Goal: Transaction & Acquisition: Purchase product/service

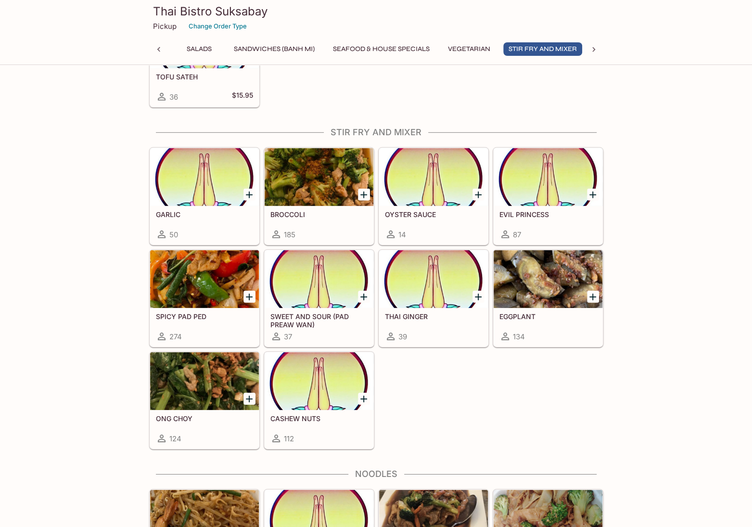
scroll to position [1780, 0]
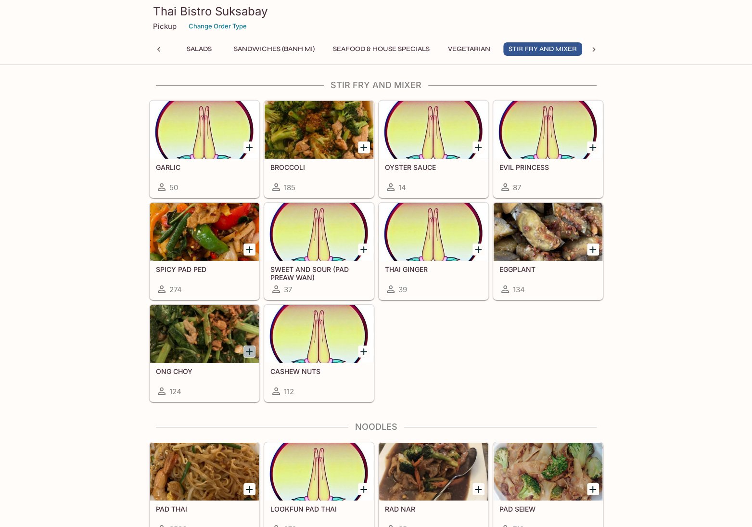
click at [250, 348] on icon "Add ONG CHOY" at bounding box center [249, 351] width 7 height 7
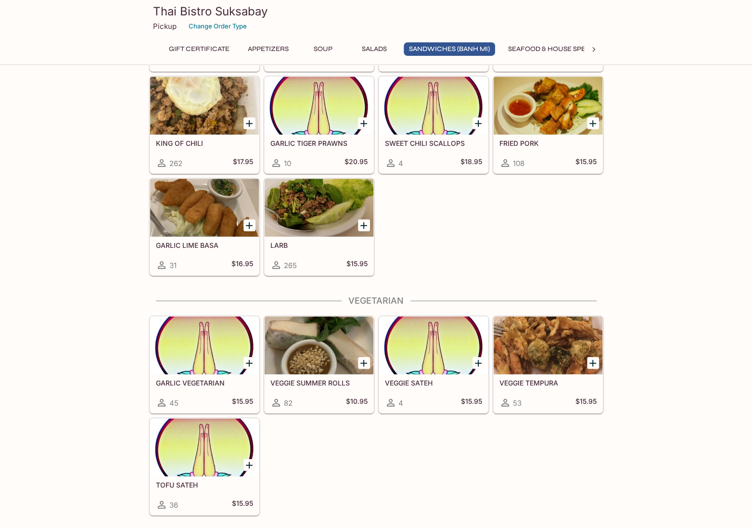
scroll to position [0, 36]
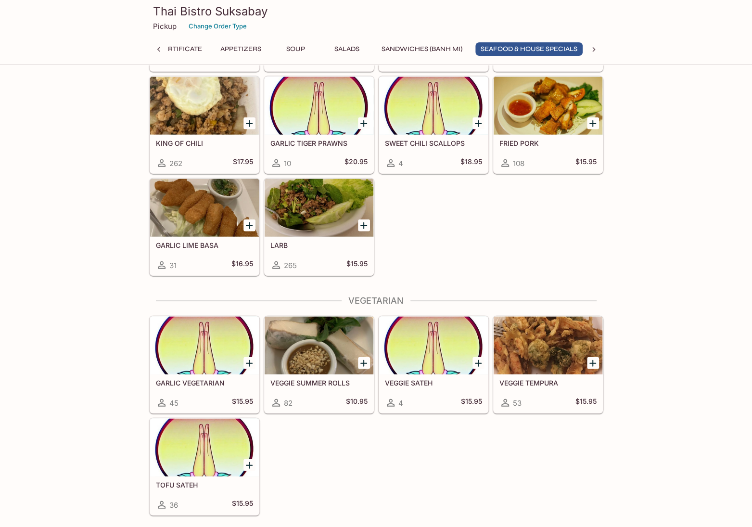
click at [592, 51] on icon at bounding box center [594, 50] width 10 height 10
click at [413, 44] on button "Curry" at bounding box center [403, 48] width 43 height 13
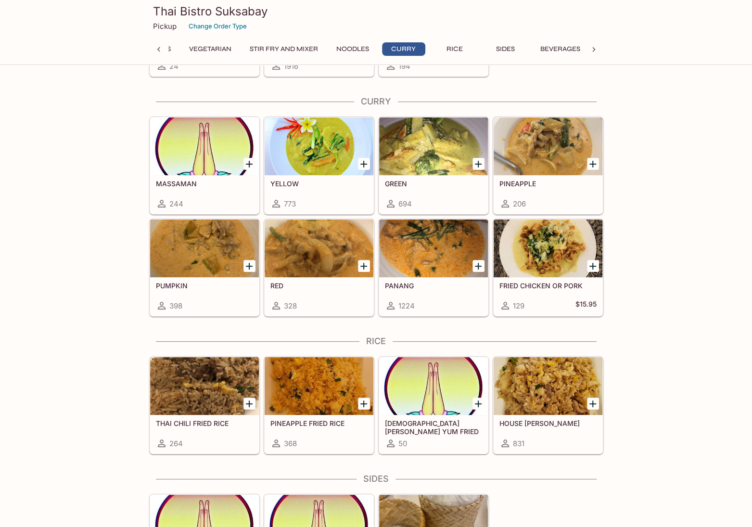
scroll to position [2347, 0]
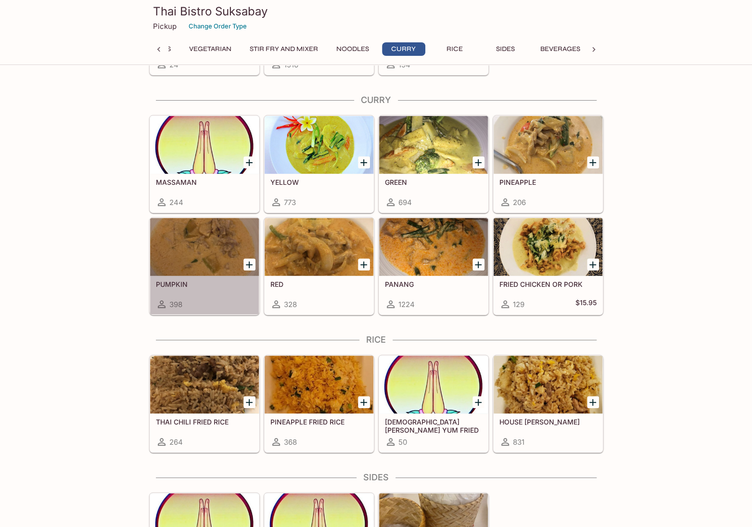
click at [198, 225] on div at bounding box center [204, 247] width 109 height 58
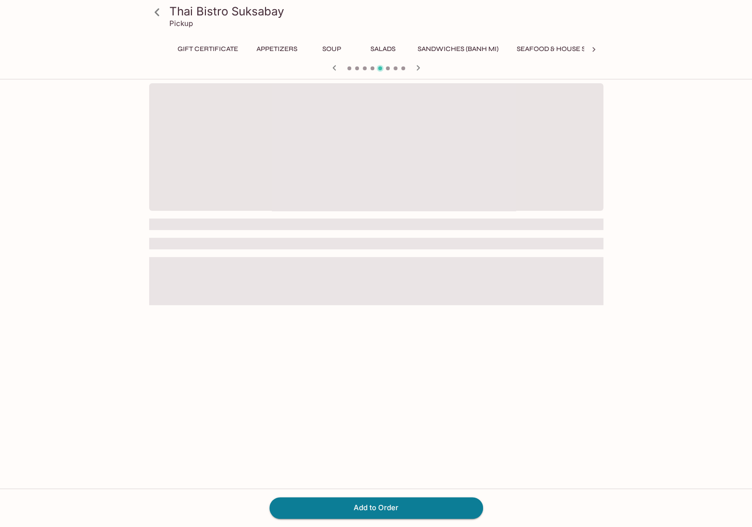
scroll to position [0, 287]
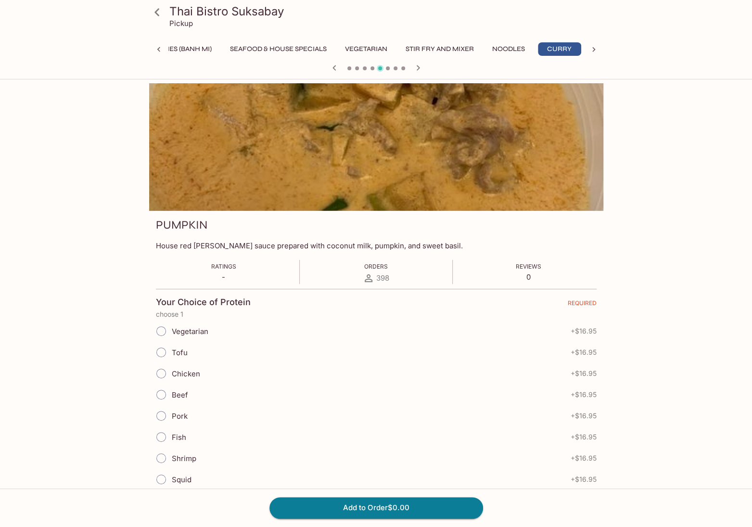
click at [418, 68] on icon "button" at bounding box center [418, 68] width 12 height 12
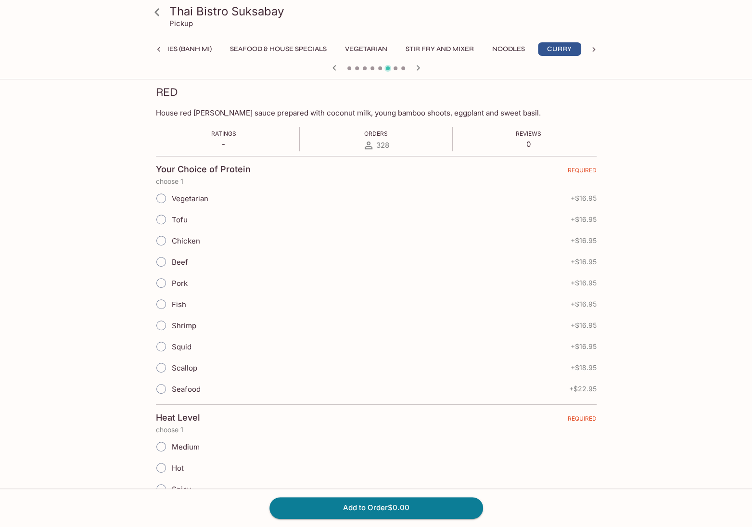
scroll to position [144, 0]
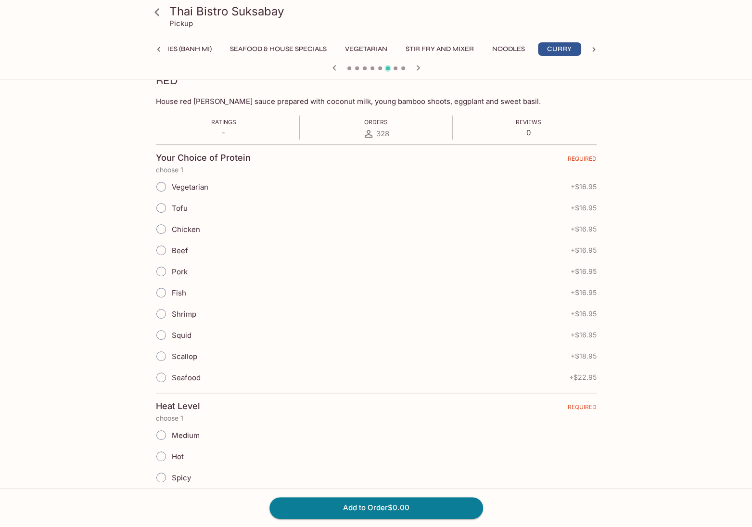
click at [165, 265] on input "Pork" at bounding box center [161, 271] width 20 height 20
radio input "true"
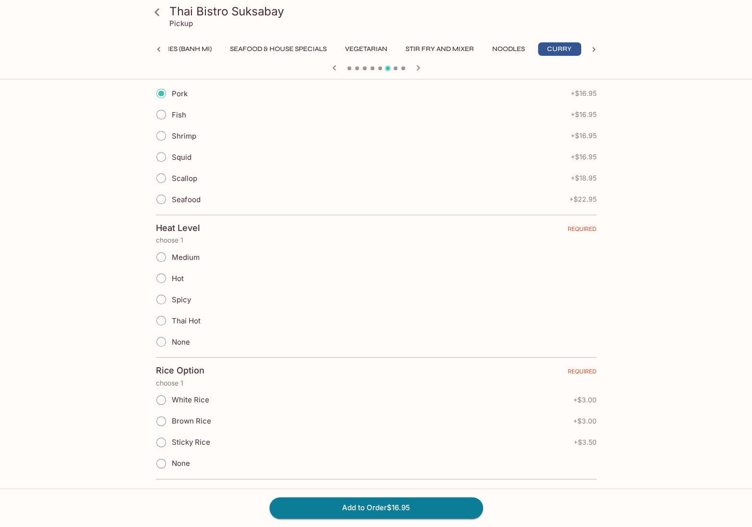
scroll to position [337, 0]
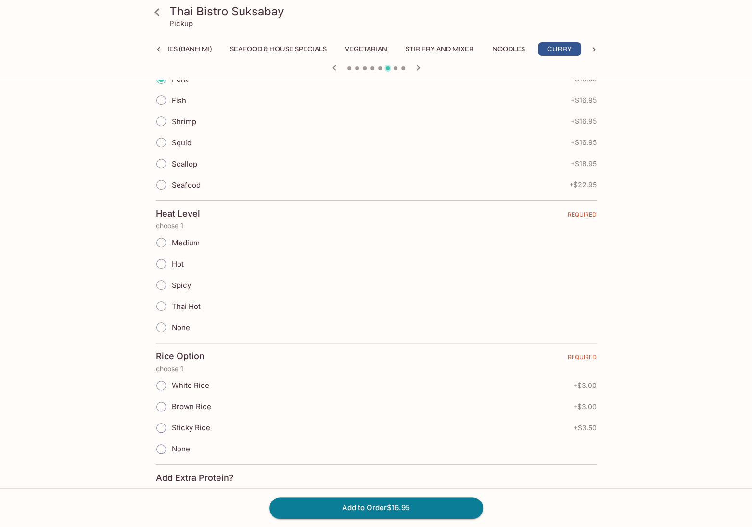
click at [162, 240] on input "Medium" at bounding box center [161, 242] width 20 height 20
radio input "true"
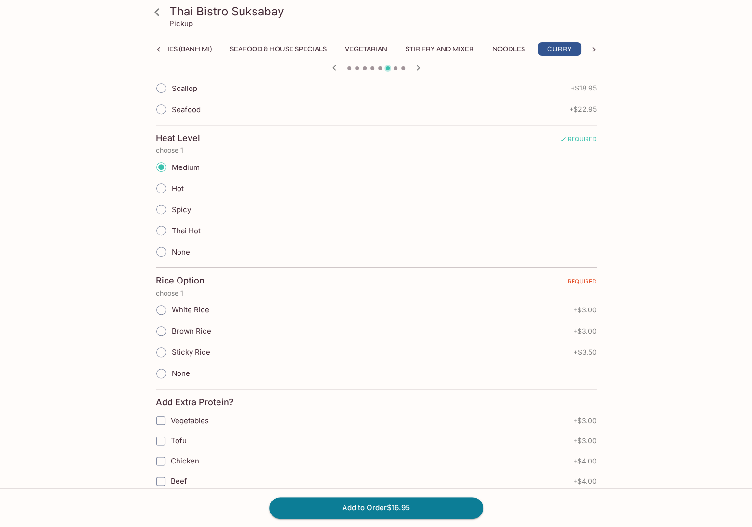
scroll to position [433, 0]
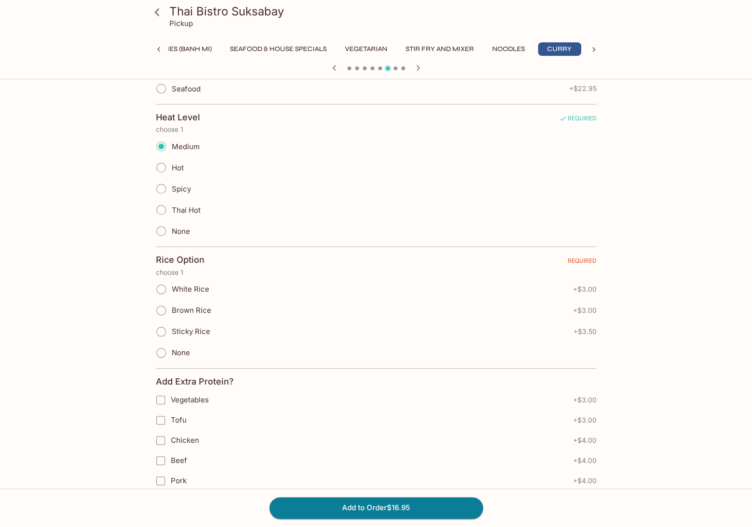
click at [161, 325] on input "Sticky Rice" at bounding box center [161, 331] width 20 height 20
radio input "true"
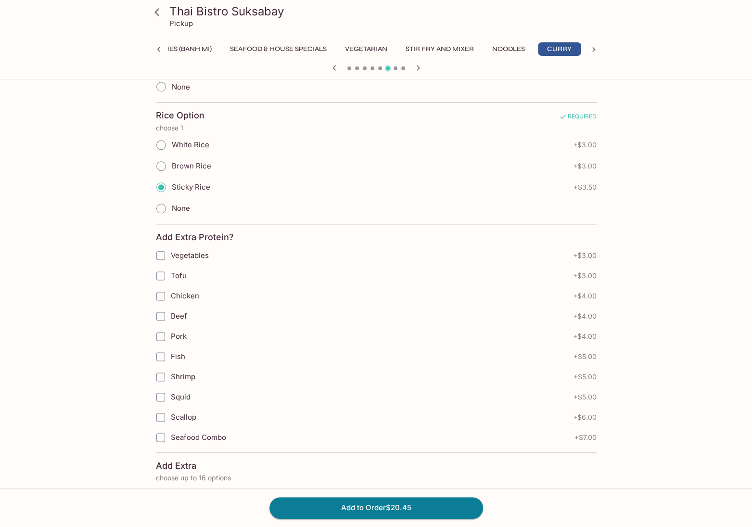
scroll to position [626, 0]
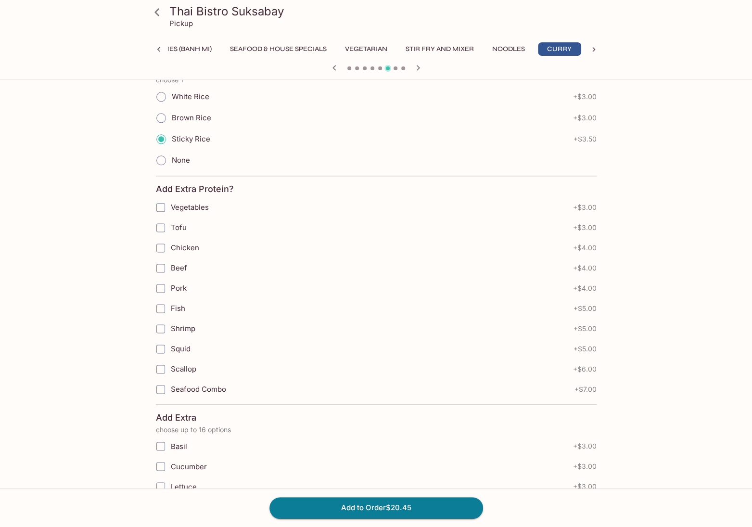
click at [160, 219] on input "Tofu" at bounding box center [160, 227] width 19 height 19
checkbox input "true"
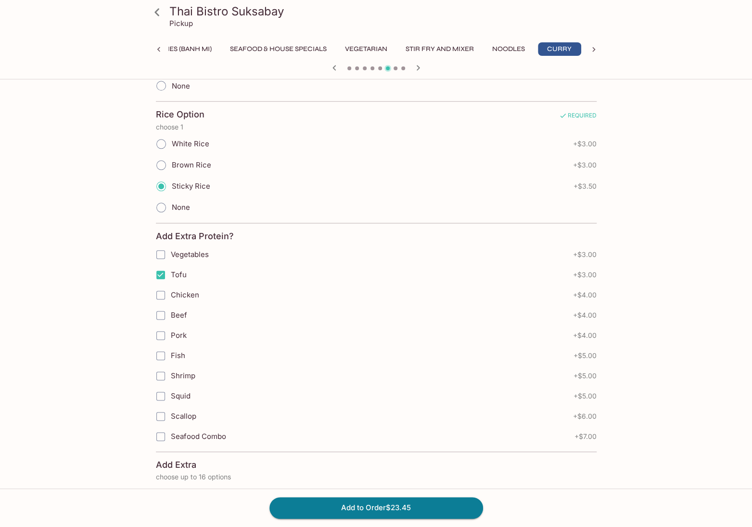
scroll to position [577, 0]
click at [163, 249] on input "Vegetables" at bounding box center [160, 255] width 19 height 19
checkbox input "true"
click at [161, 269] on input "Tofu" at bounding box center [160, 275] width 19 height 19
checkbox input "false"
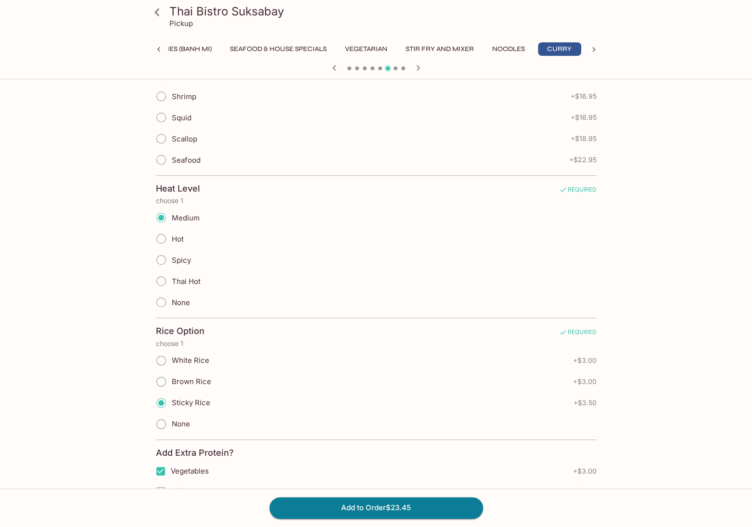
scroll to position [409, 0]
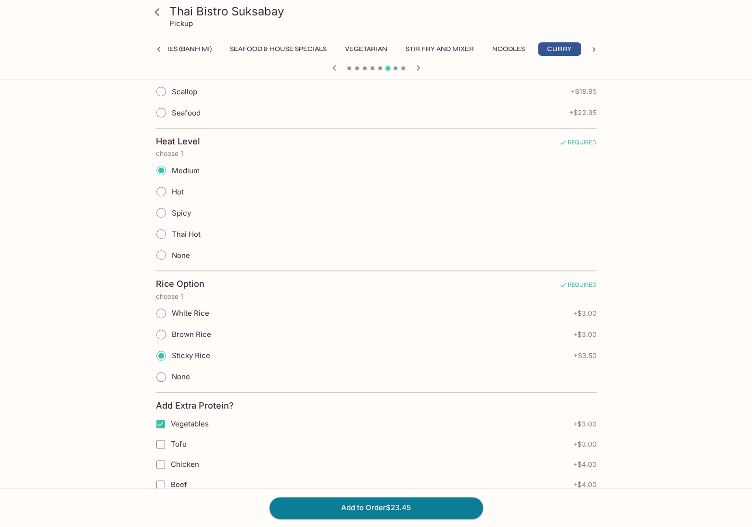
click at [378, 506] on button "Add to Order $23.45" at bounding box center [376, 507] width 214 height 21
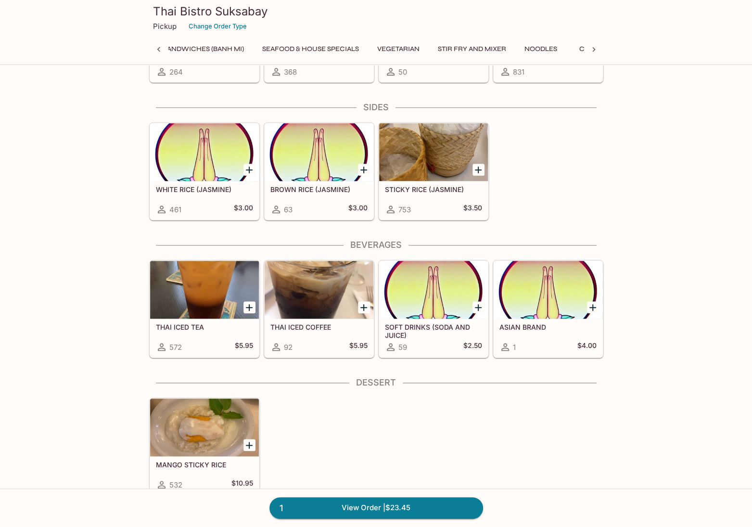
scroll to position [0, 338]
click at [362, 509] on link "1 View Order | $23.45" at bounding box center [376, 507] width 214 height 21
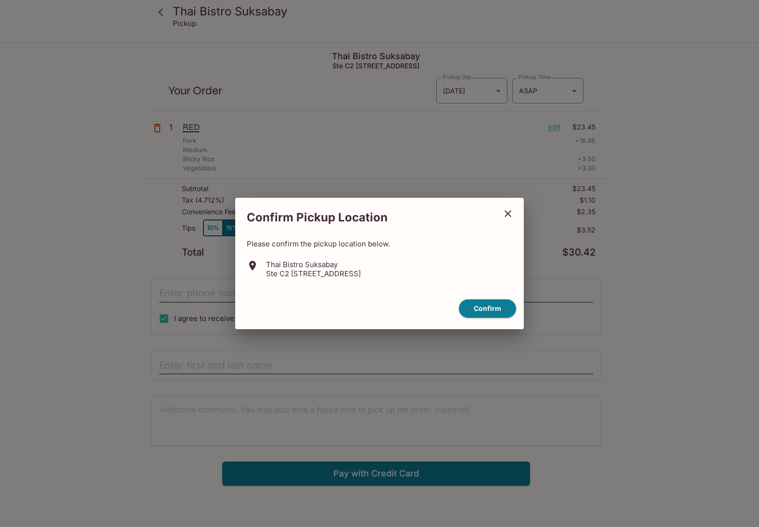
click at [486, 309] on button "Confirm" at bounding box center [487, 308] width 57 height 19
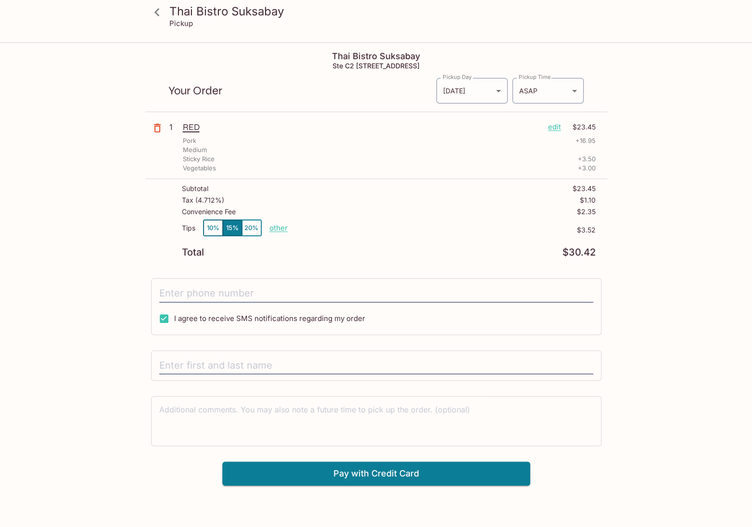
click at [211, 225] on button "10%" at bounding box center [213, 228] width 19 height 16
click at [185, 293] on input "tel" at bounding box center [376, 293] width 434 height 18
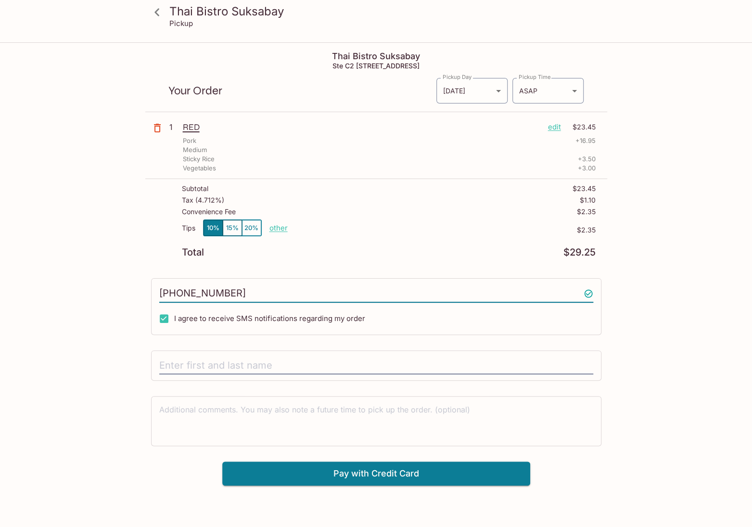
type input "[PHONE_NUMBER]"
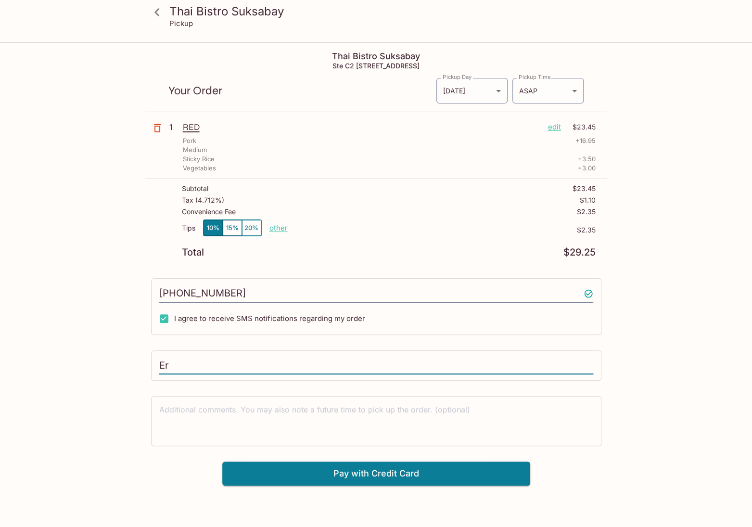
type input "E"
type input "[PERSON_NAME]"
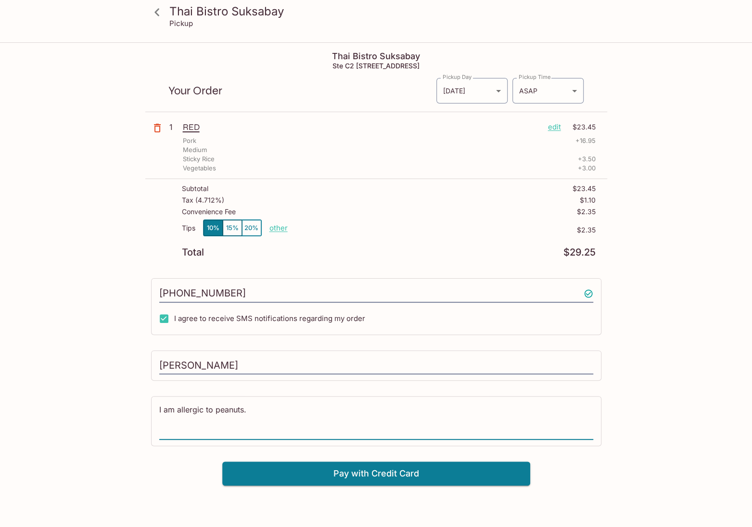
scroll to position [43, 0]
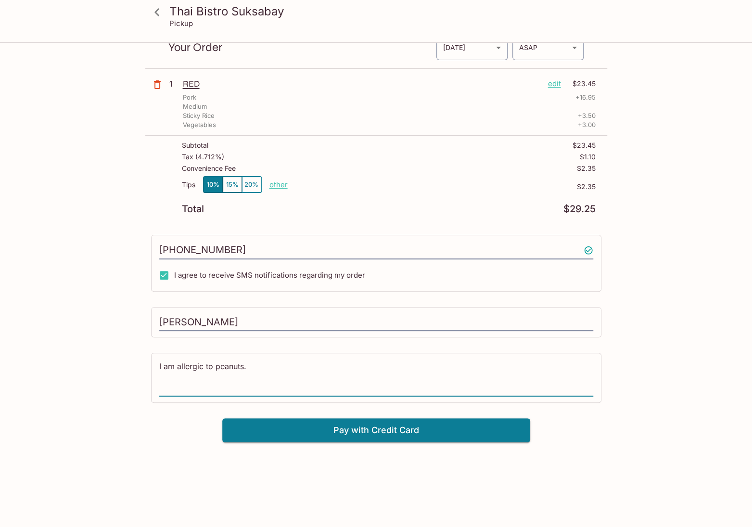
type textarea "I am allergic to peanuts."
click at [354, 425] on button "Pay with Credit Card" at bounding box center [376, 430] width 308 height 24
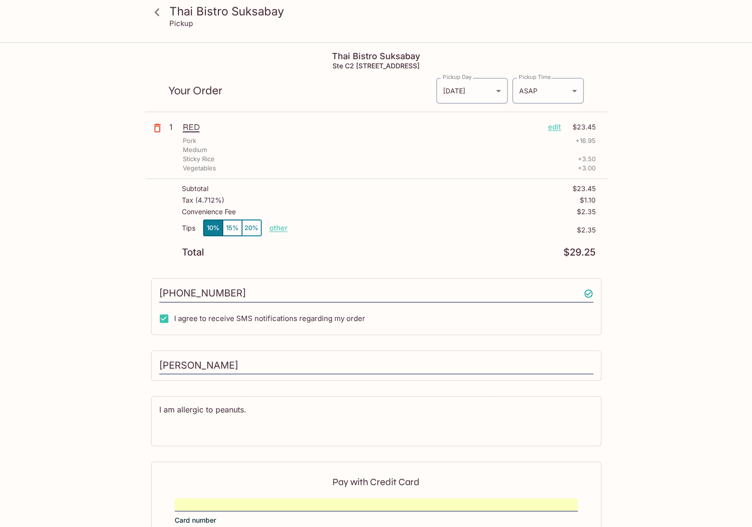
scroll to position [100, 0]
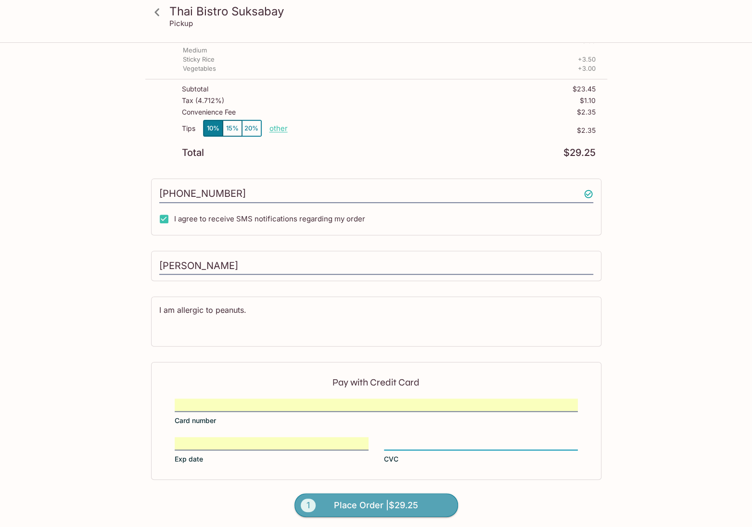
click at [371, 500] on span "Place Order | $29.25" at bounding box center [376, 505] width 84 height 15
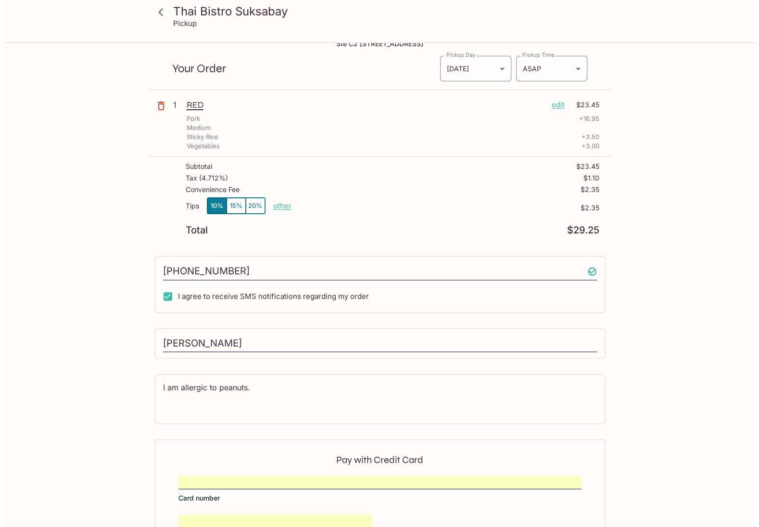
scroll to position [0, 0]
